Goal: Answer question/provide support

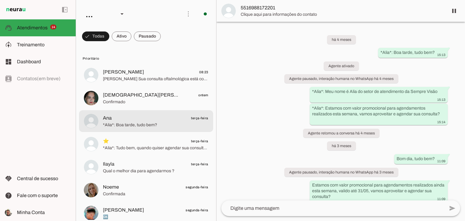
scroll to position [112, 0]
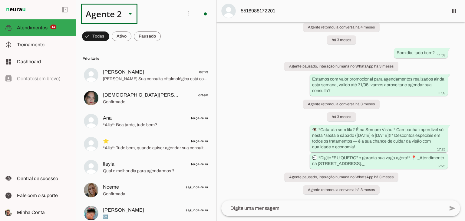
click at [131, 13] on icon at bounding box center [130, 14] width 3 height 2
click at [167, 35] on slot at bounding box center [190, 38] width 47 height 7
